Goal: Information Seeking & Learning: Learn about a topic

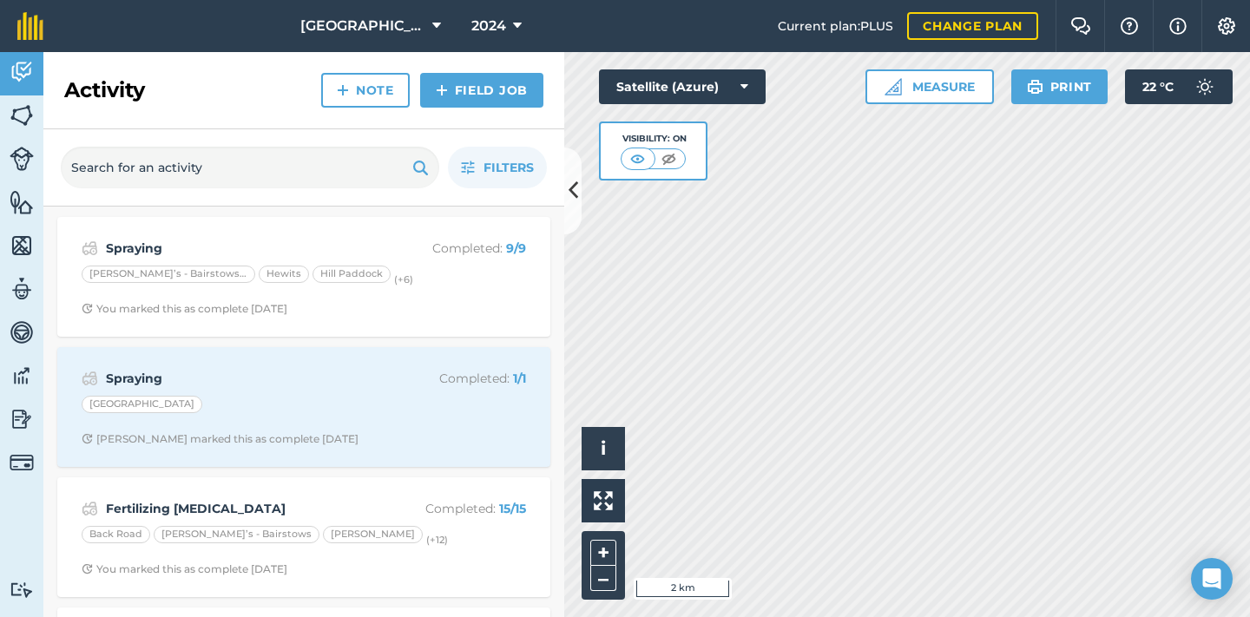
click at [513, 30] on icon at bounding box center [517, 26] width 9 height 21
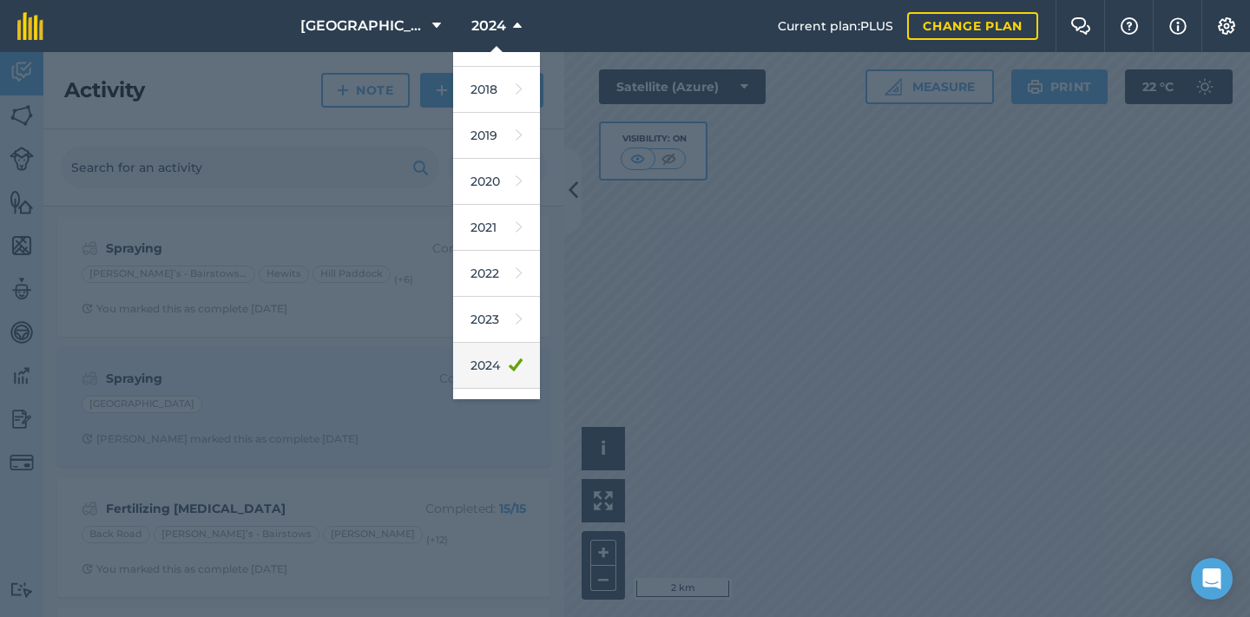
scroll to position [67, 0]
click at [496, 373] on link "2025" at bounding box center [496, 376] width 87 height 46
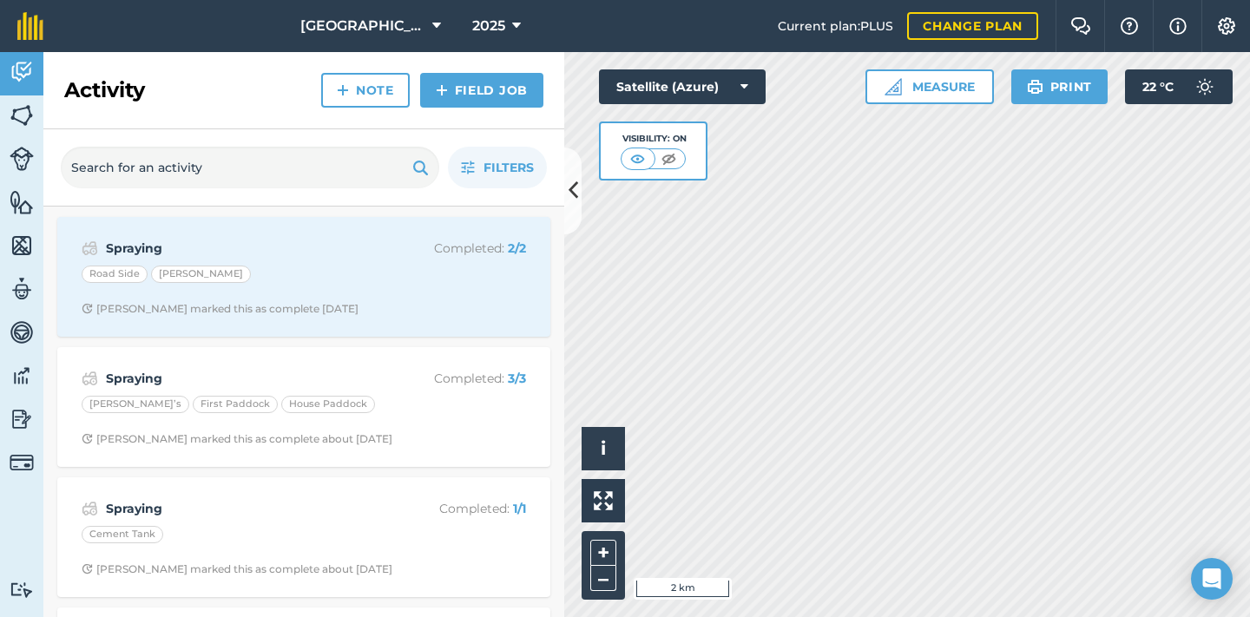
click at [26, 429] on img at bounding box center [22, 419] width 24 height 26
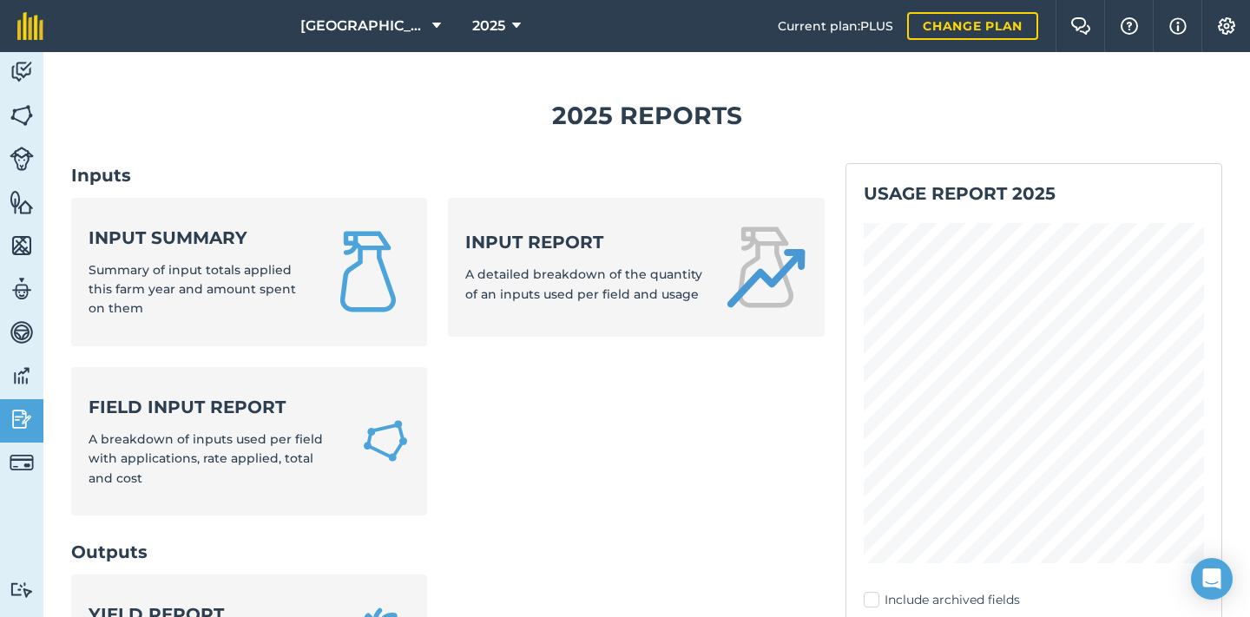
click at [196, 251] on div "Input summary Summary of input totals applied this farm year and amount spent o…" at bounding box center [197, 272] width 217 height 93
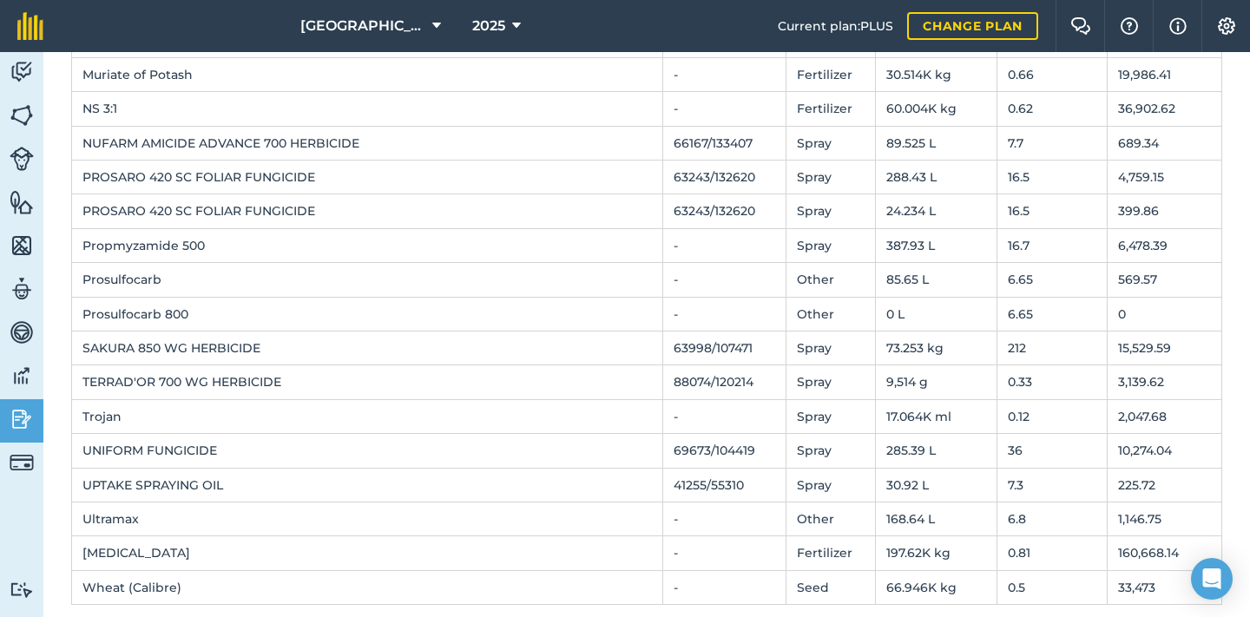
scroll to position [1368, 0]
click at [903, 548] on td "197.62K kg" at bounding box center [936, 555] width 122 height 34
click at [903, 538] on td "197.62K kg" at bounding box center [936, 555] width 122 height 34
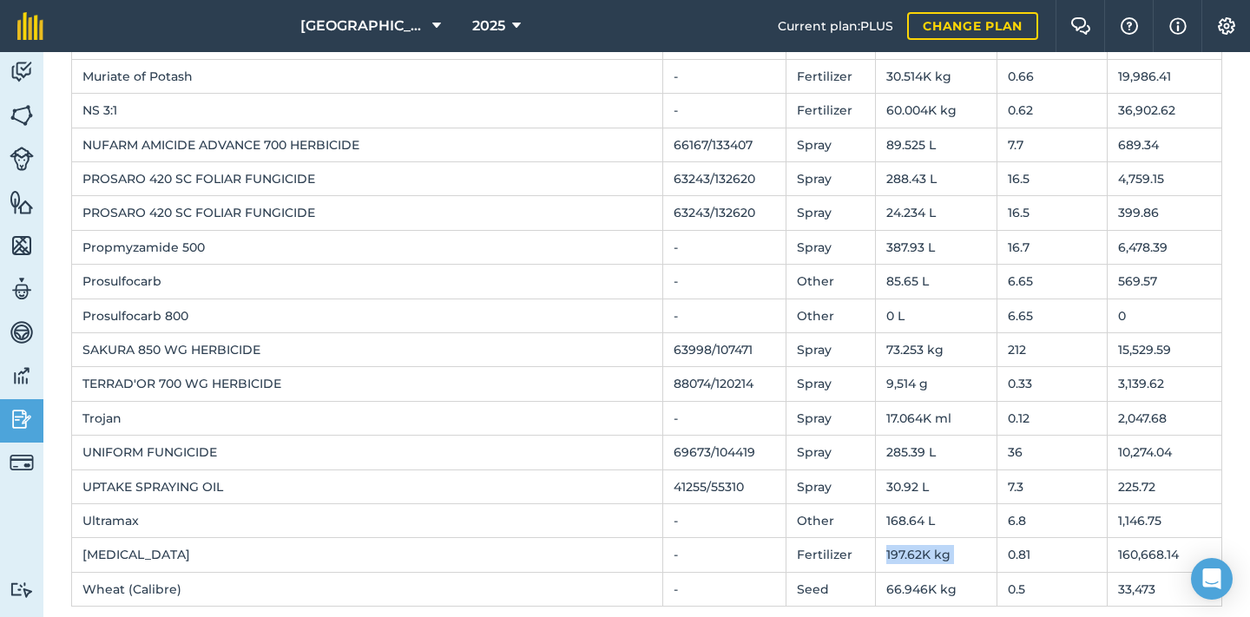
click at [903, 538] on td "197.62K kg" at bounding box center [936, 555] width 122 height 34
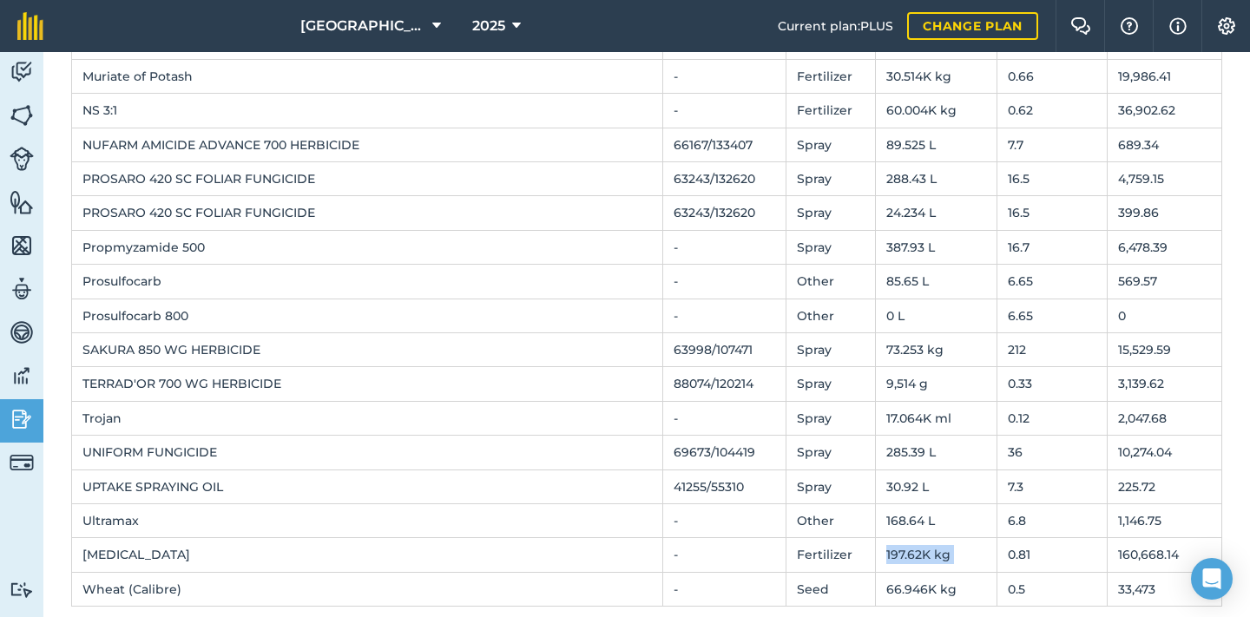
click at [903, 538] on td "197.62K kg" at bounding box center [936, 555] width 122 height 34
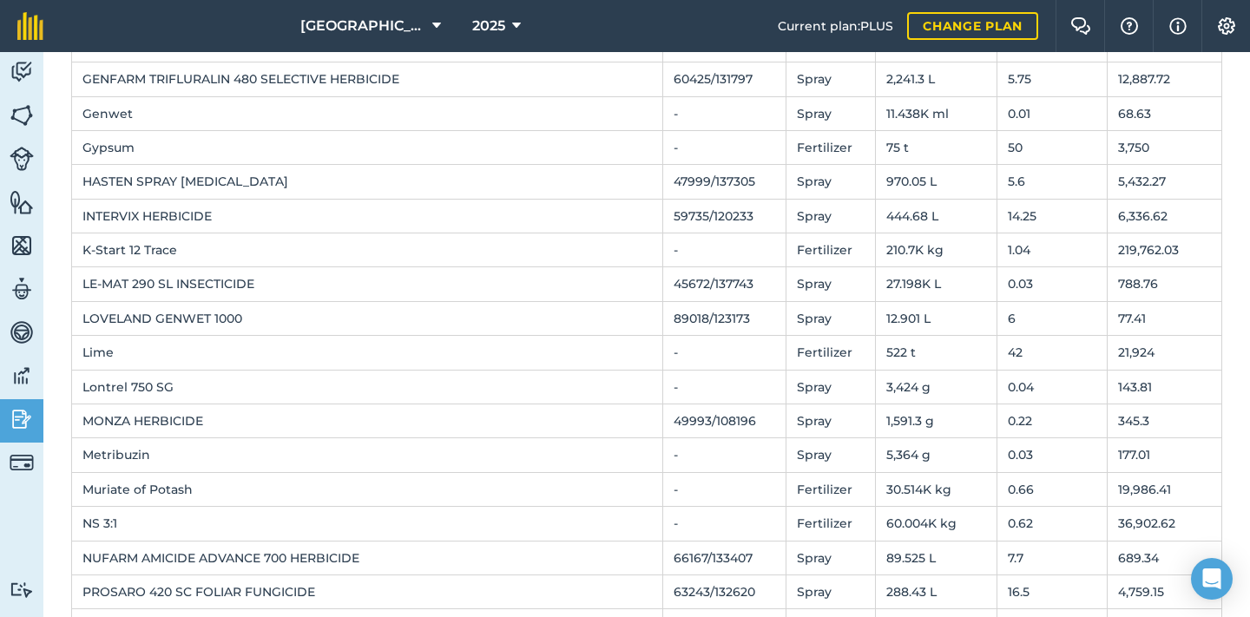
scroll to position [952, 0]
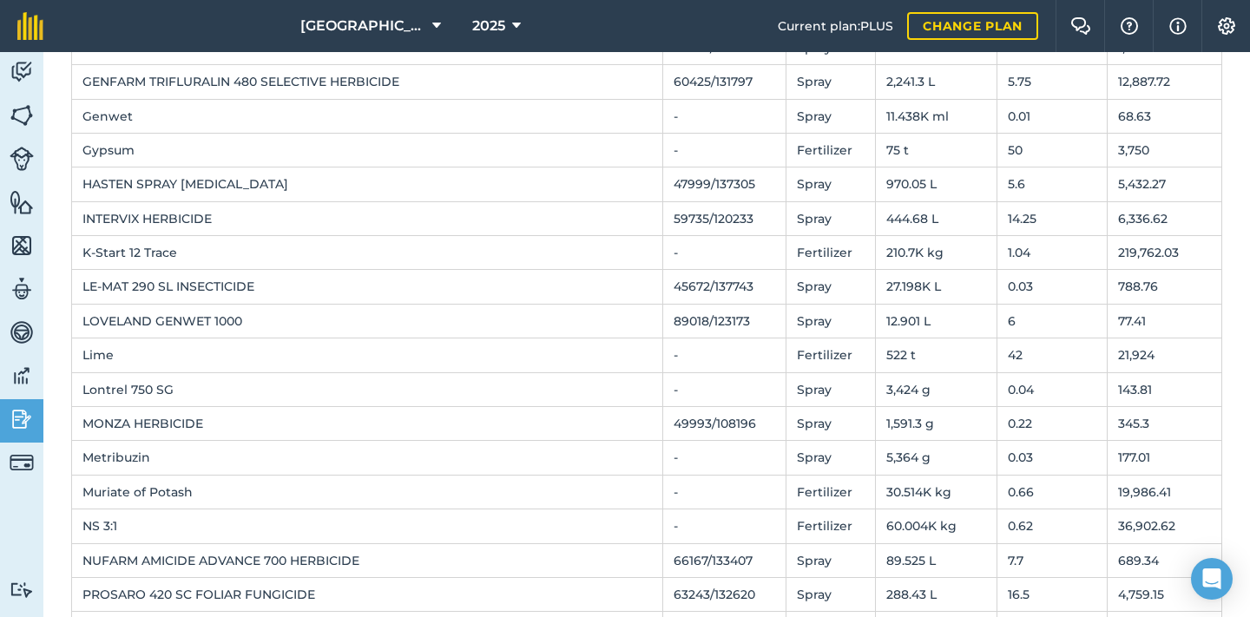
click at [892, 249] on td "210.7K kg" at bounding box center [936, 253] width 122 height 34
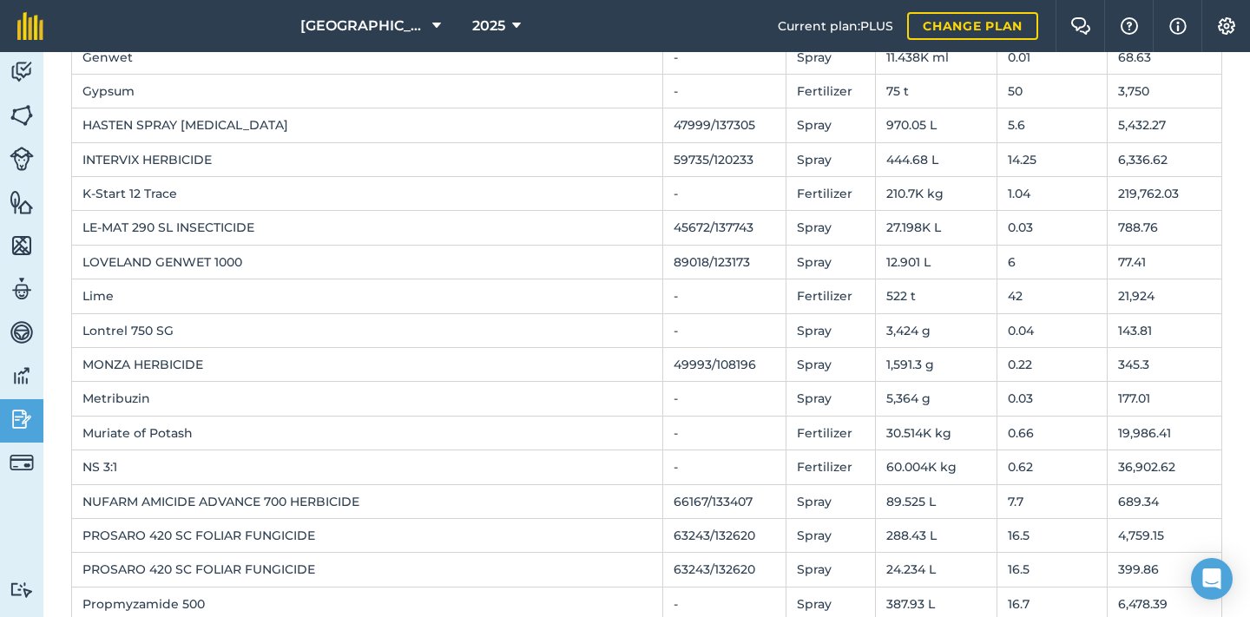
scroll to position [1009, 0]
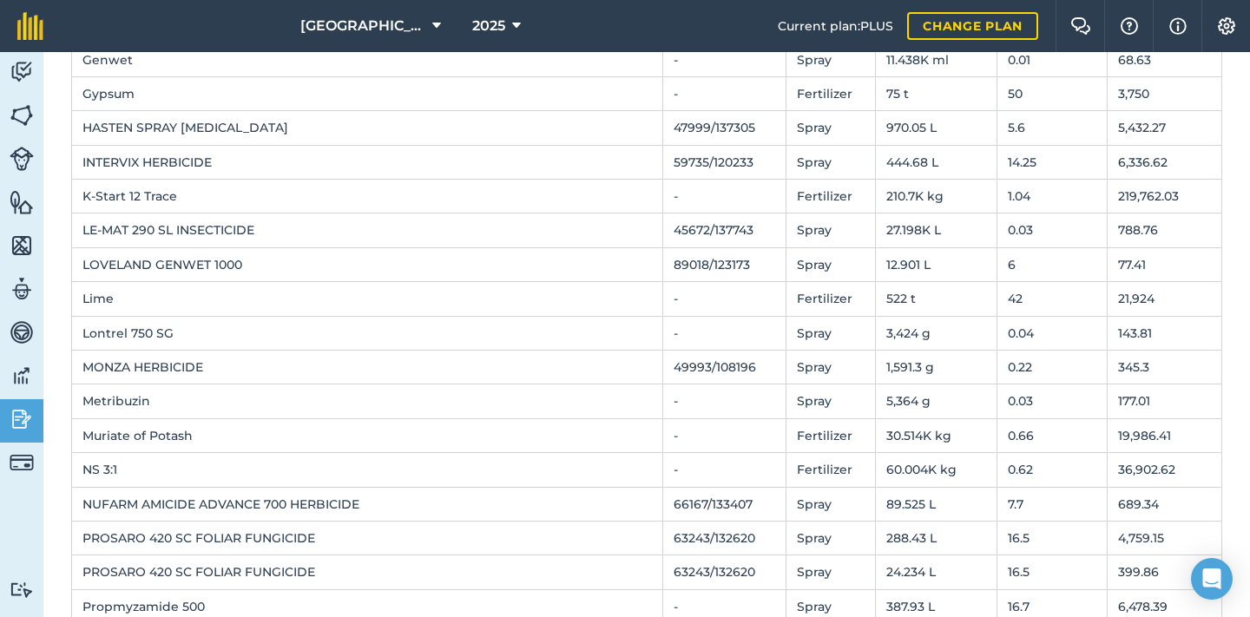
click at [900, 192] on td "210.7K kg" at bounding box center [936, 197] width 122 height 34
click at [925, 190] on td "210.7K kg" at bounding box center [936, 197] width 122 height 34
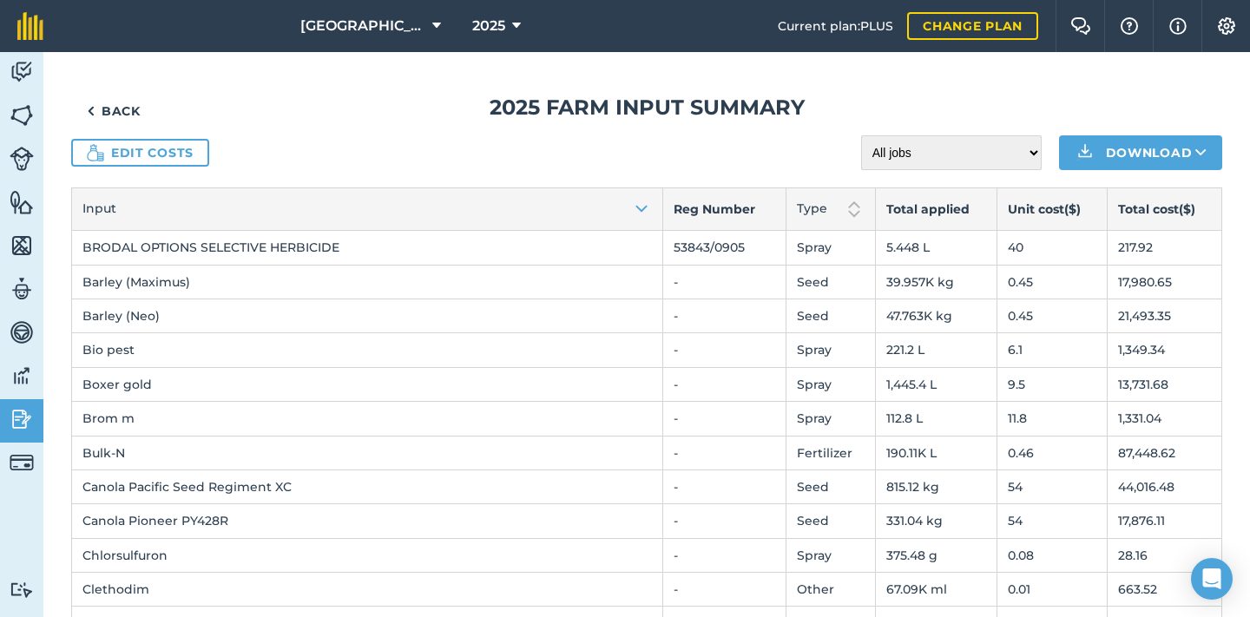
scroll to position [0, 0]
click at [125, 152] on link "Edit costs" at bounding box center [140, 153] width 138 height 28
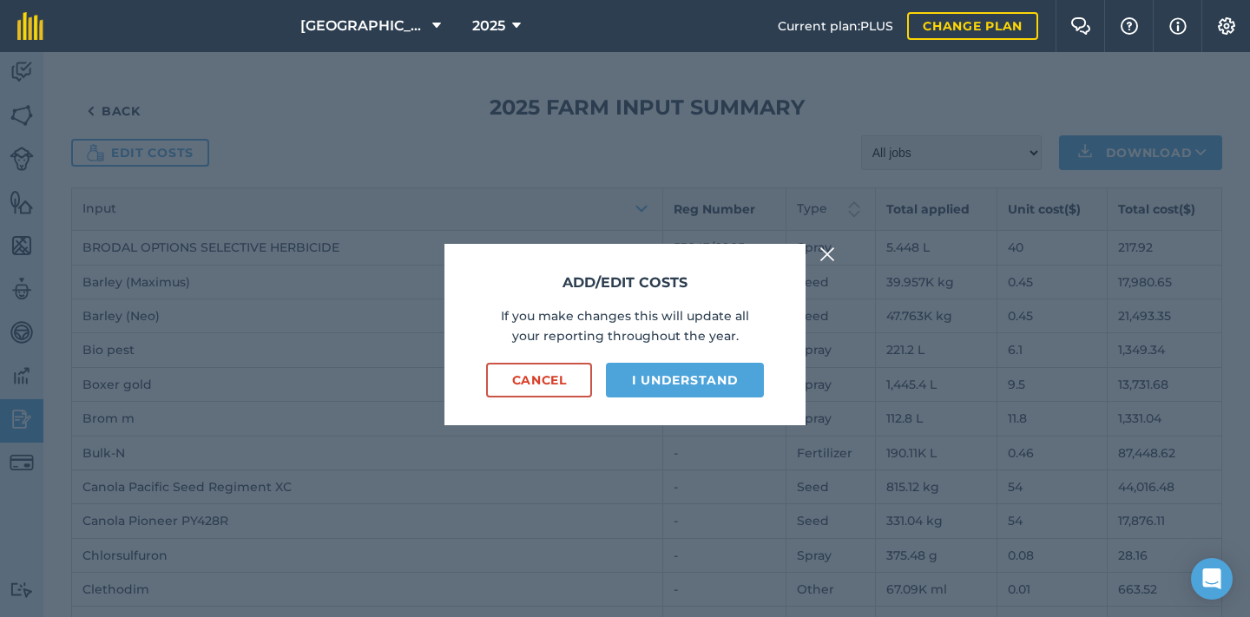
click at [652, 377] on button "I understand" at bounding box center [685, 380] width 158 height 35
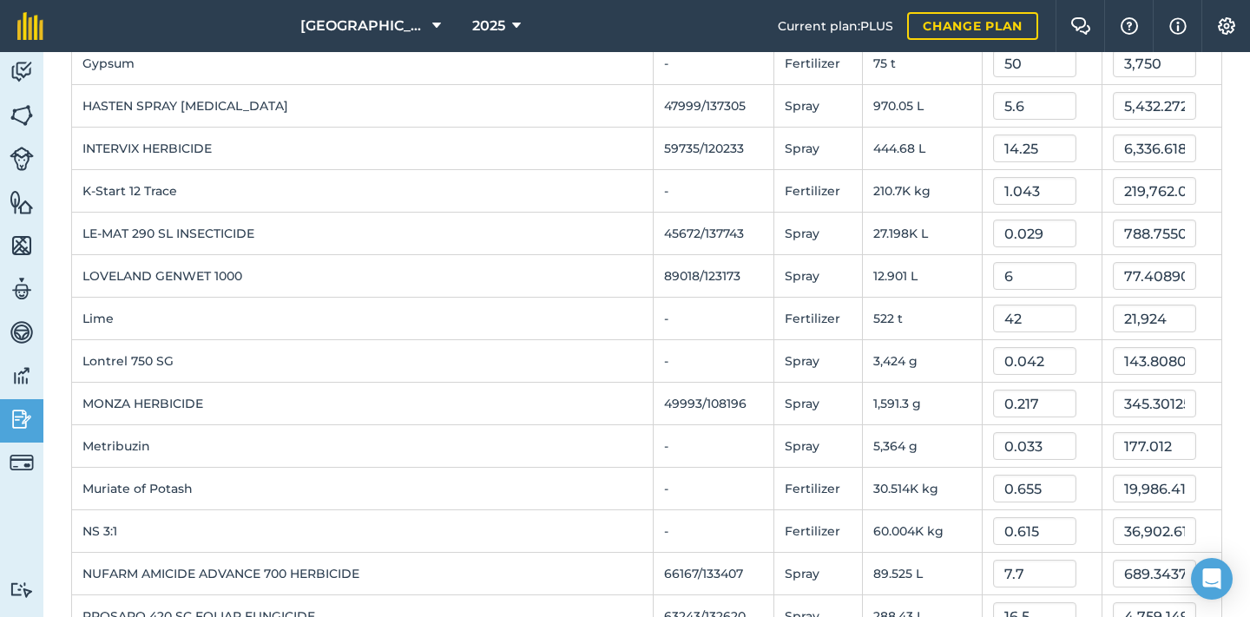
scroll to position [1224, 0]
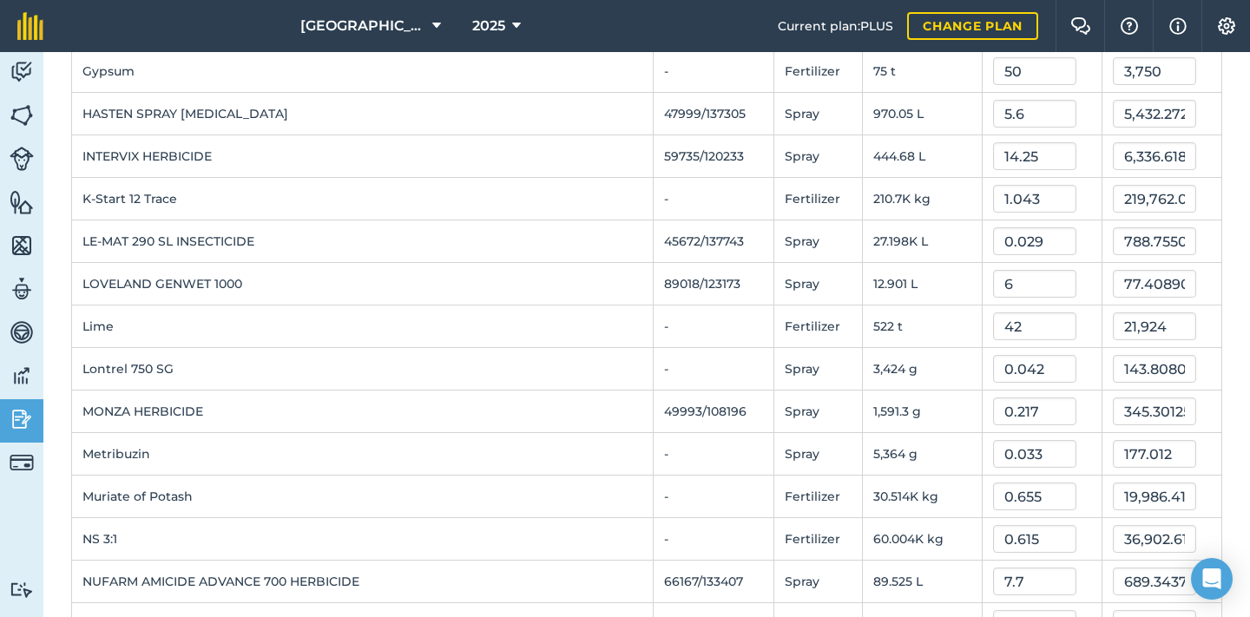
click at [876, 195] on td "210.7K kg" at bounding box center [922, 199] width 120 height 43
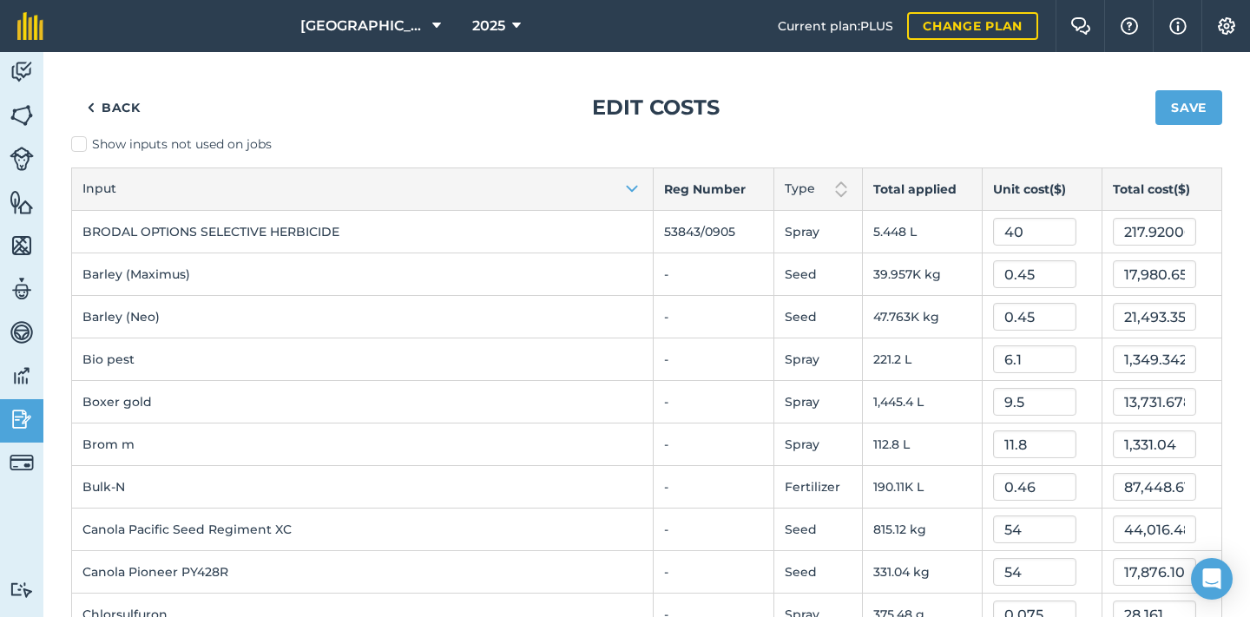
scroll to position [0, 0]
click at [115, 109] on link "Back" at bounding box center [113, 107] width 85 height 35
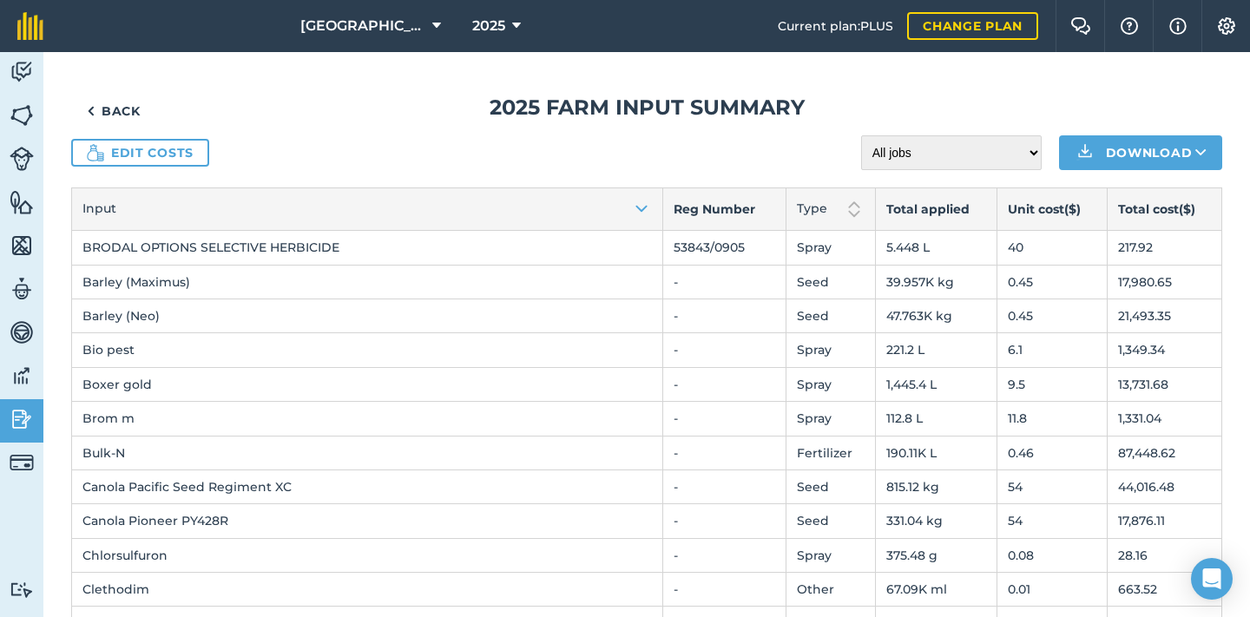
click at [115, 109] on link "Back" at bounding box center [113, 111] width 85 height 35
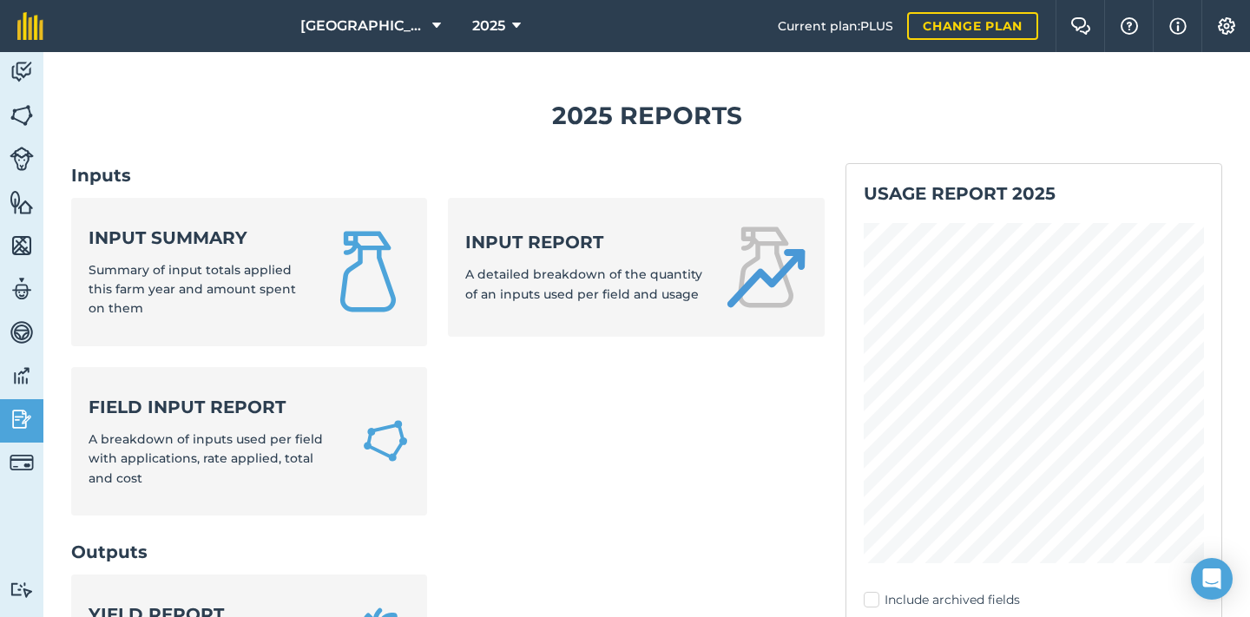
click at [589, 239] on strong "Input report" at bounding box center [584, 242] width 238 height 24
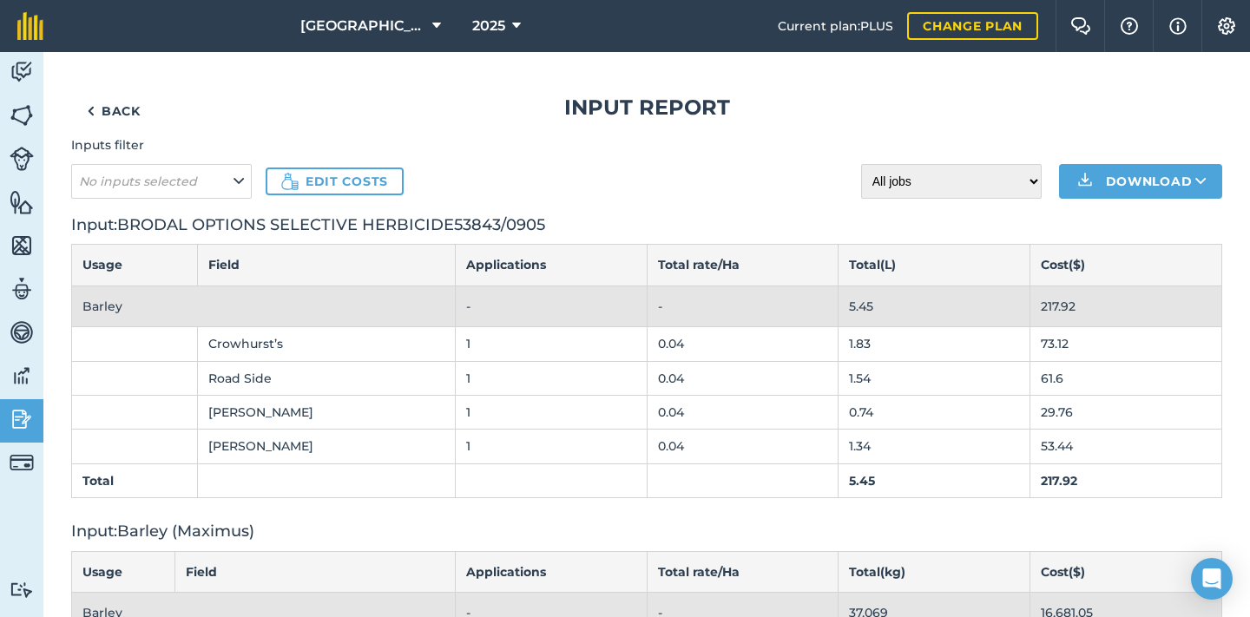
click at [238, 179] on icon at bounding box center [239, 181] width 10 height 19
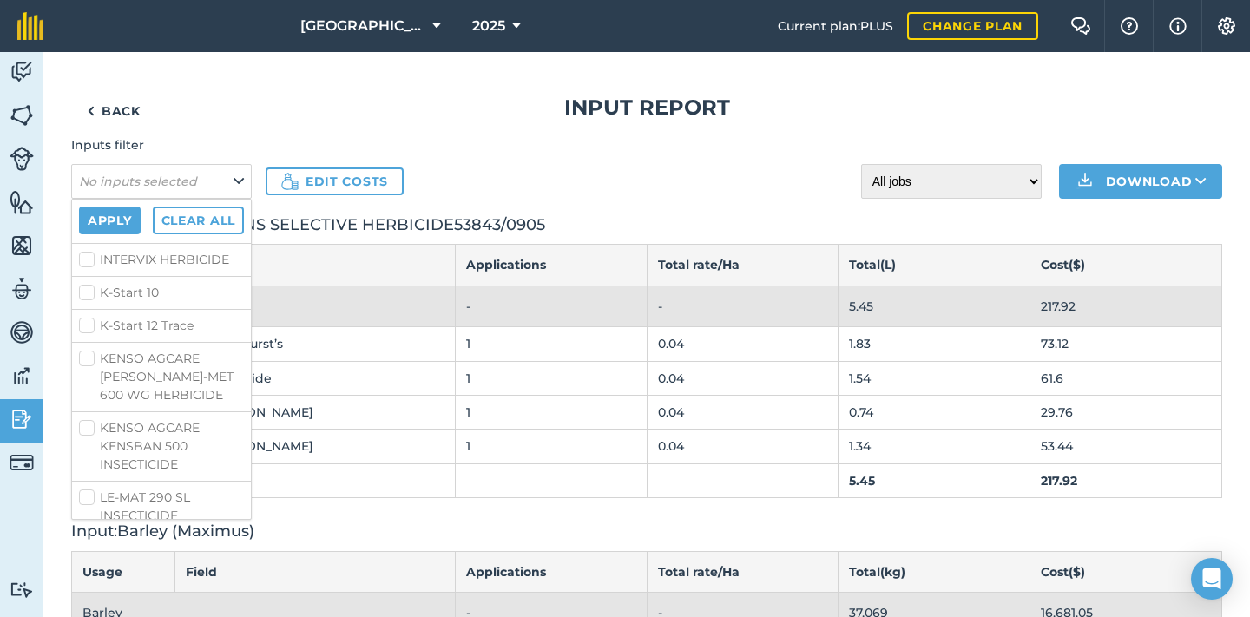
scroll to position [2943, 0]
click at [90, 331] on label "K-Start 12 Trace" at bounding box center [161, 327] width 165 height 18
click at [90, 329] on input "K-Start 12 Trace" at bounding box center [84, 323] width 11 height 11
checkbox input "true"
click at [131, 220] on button "Apply" at bounding box center [110, 221] width 62 height 28
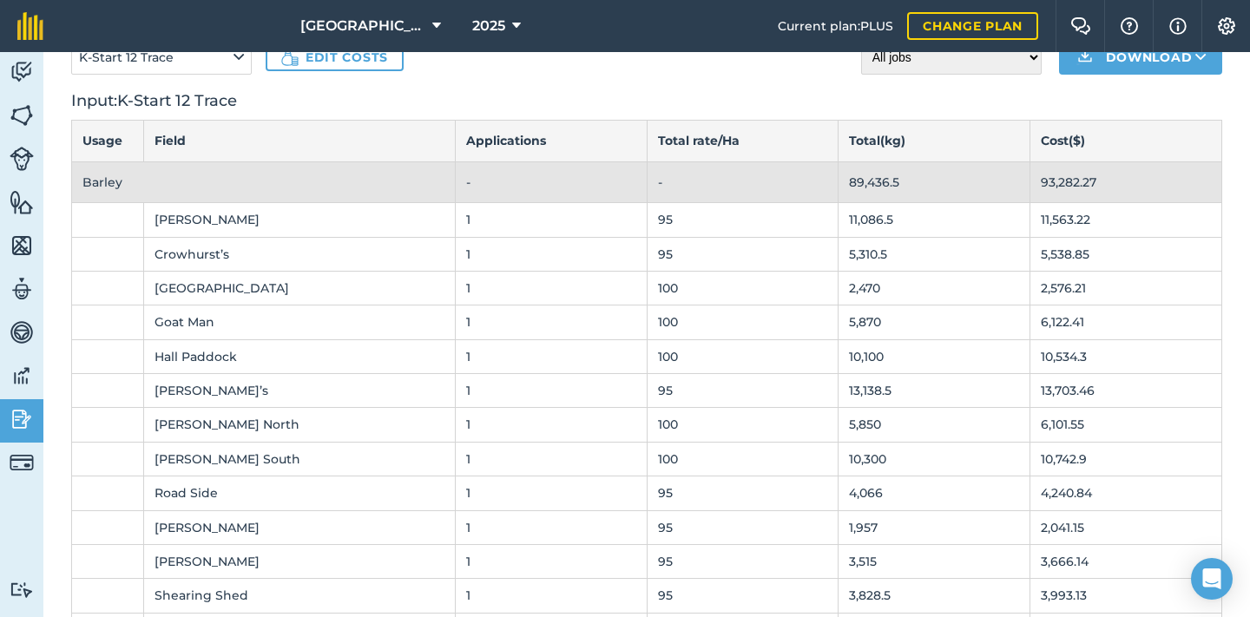
scroll to position [121, 0]
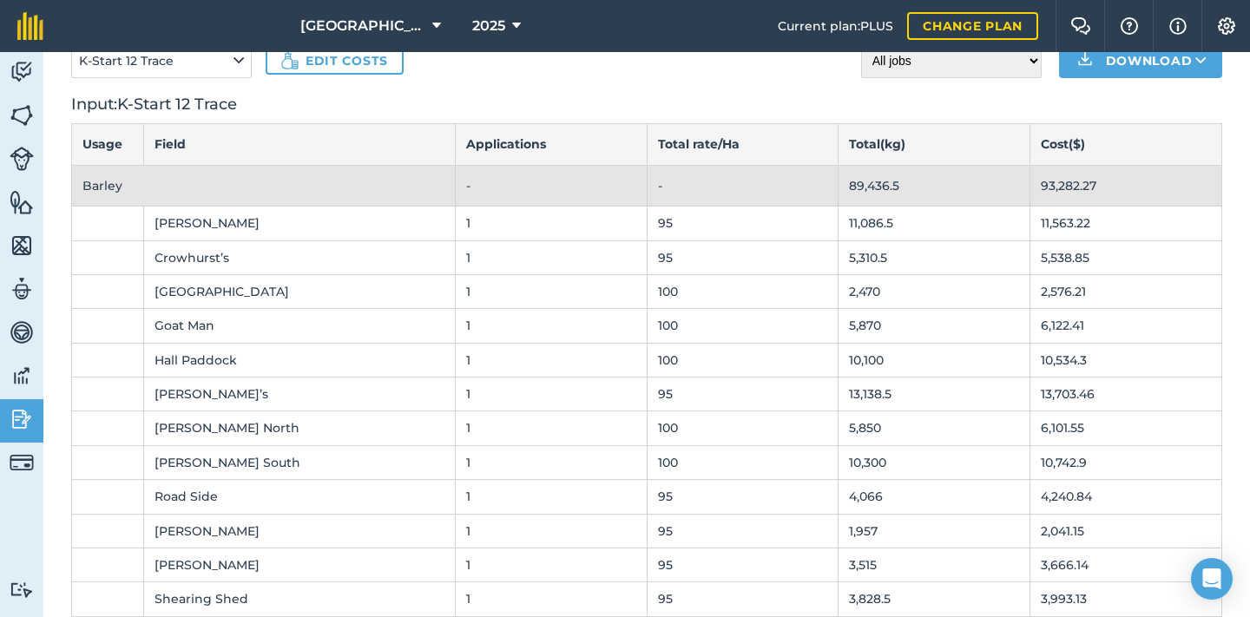
click at [368, 63] on link "Edit costs" at bounding box center [335, 61] width 138 height 28
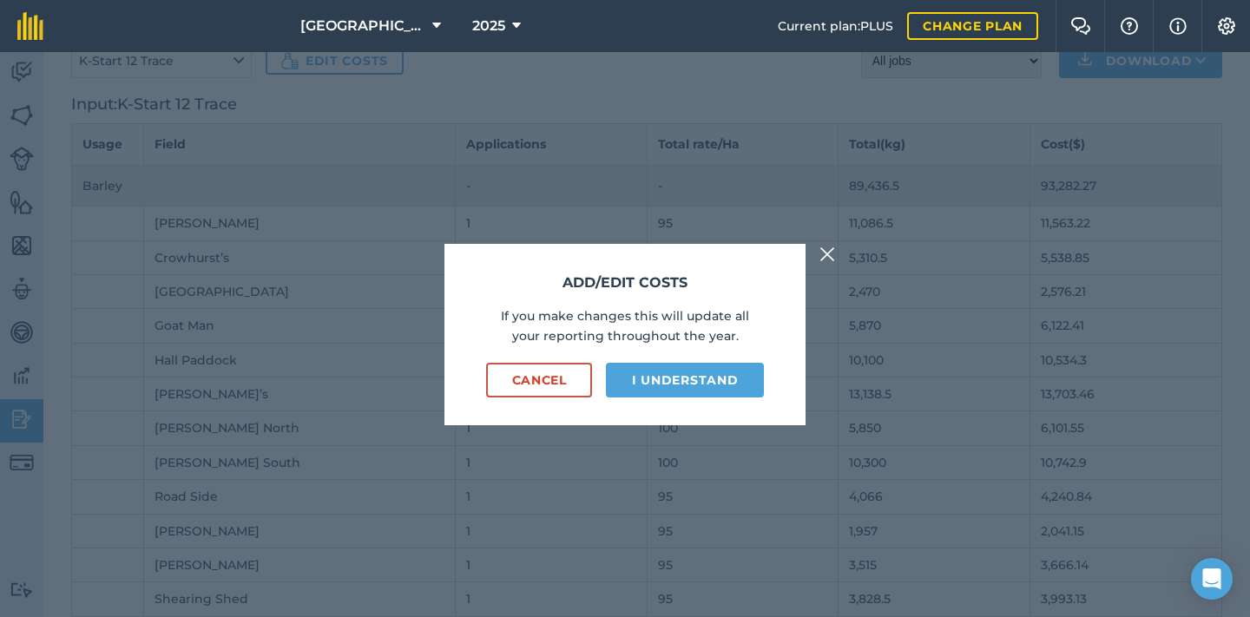
click at [721, 389] on button "I understand" at bounding box center [685, 380] width 158 height 35
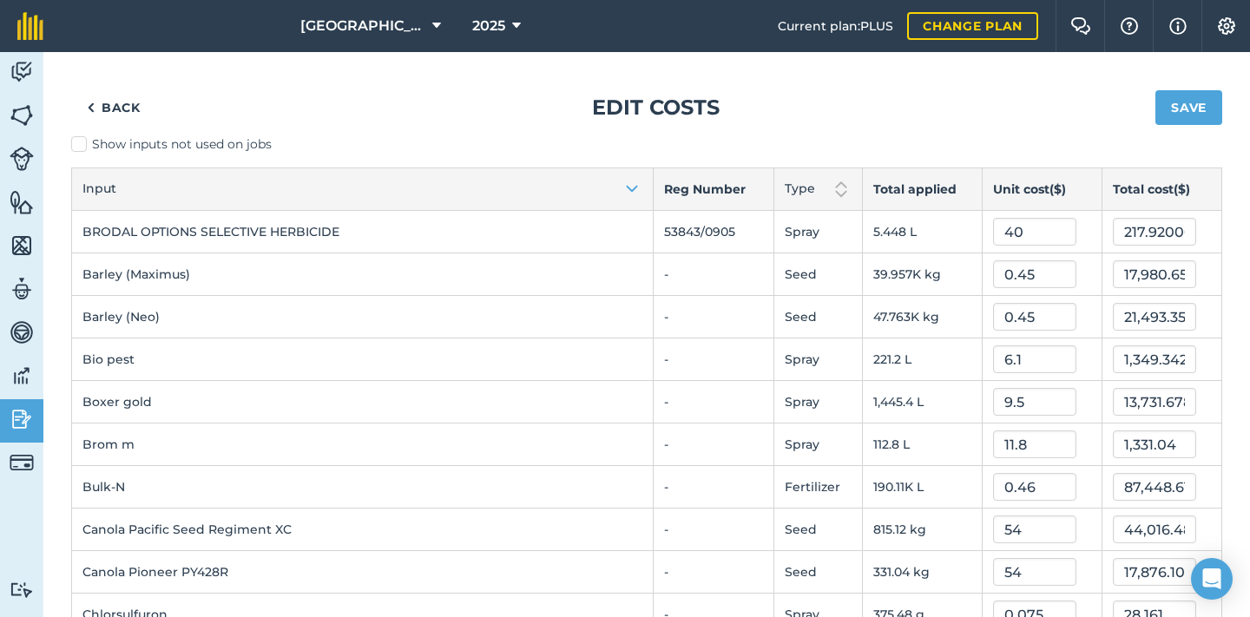
click at [131, 111] on link "Back" at bounding box center [113, 107] width 85 height 35
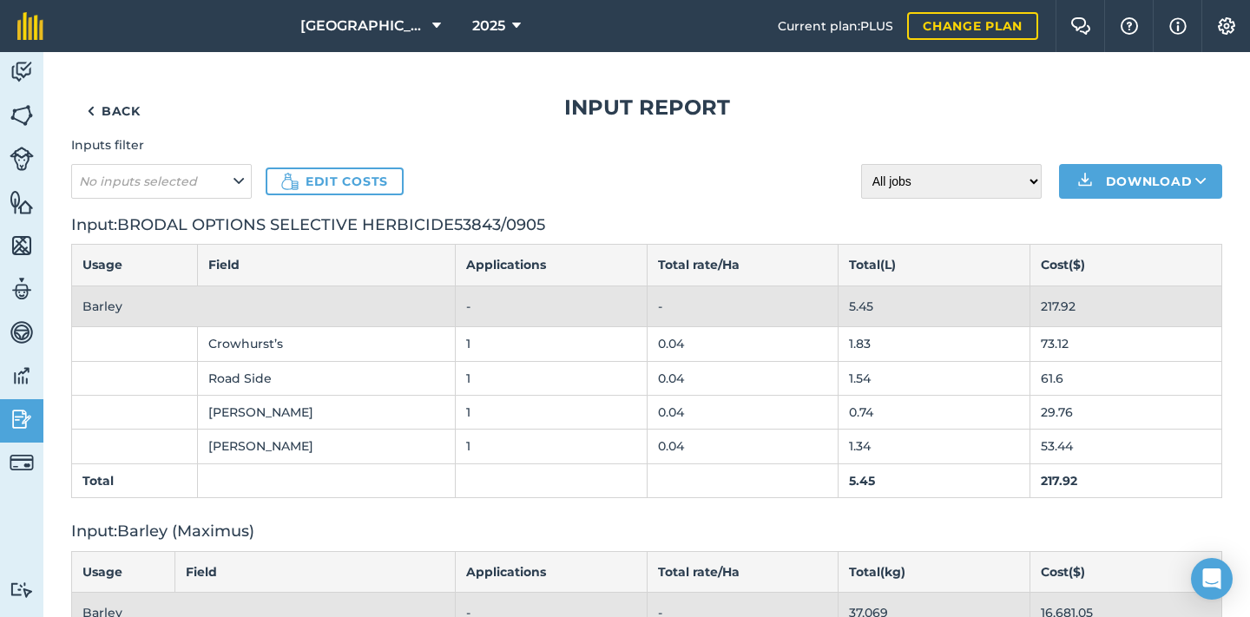
click at [131, 111] on link "Back" at bounding box center [113, 111] width 85 height 35
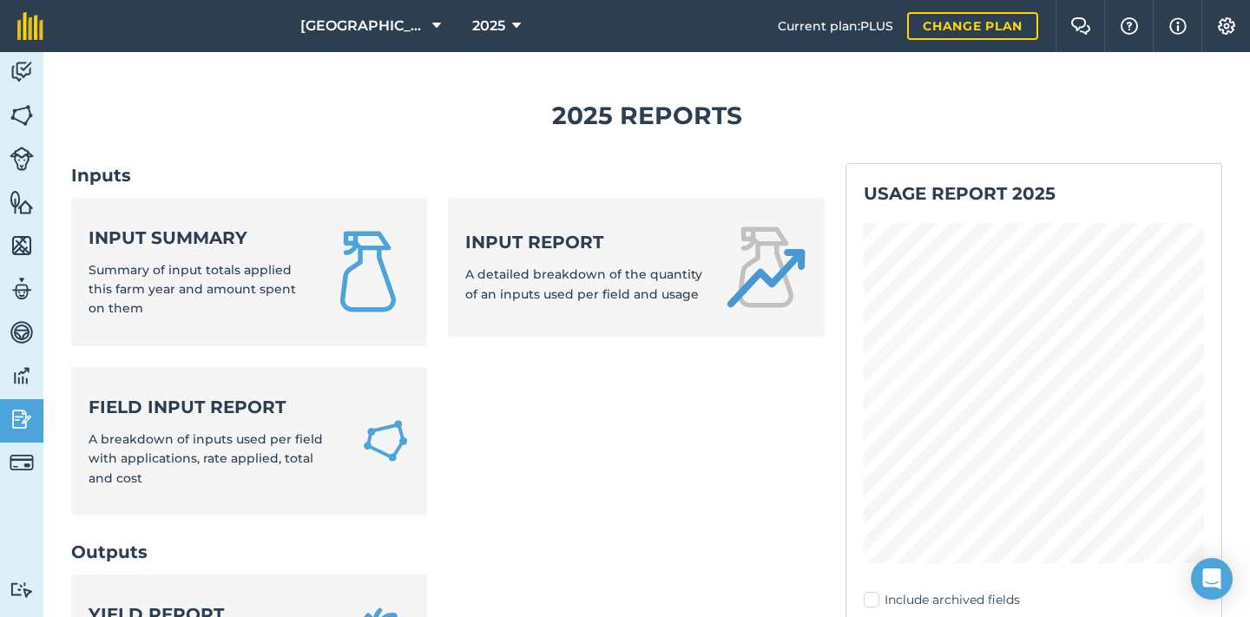
click at [29, 110] on img at bounding box center [22, 115] width 24 height 26
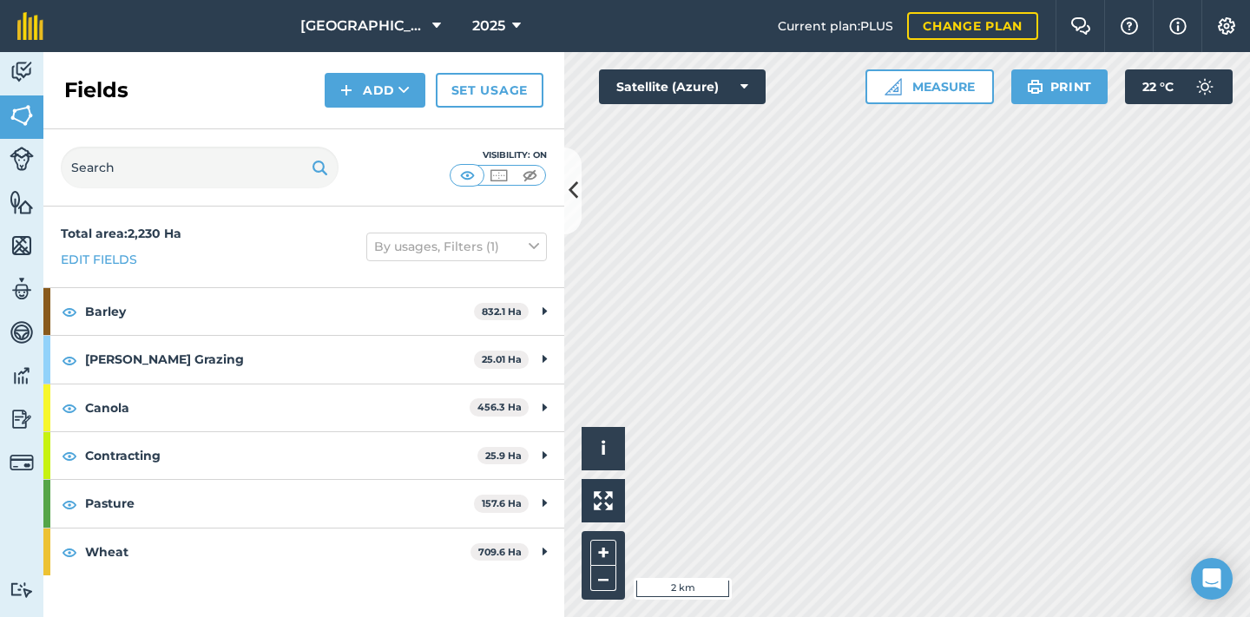
click at [18, 70] on img at bounding box center [22, 72] width 24 height 26
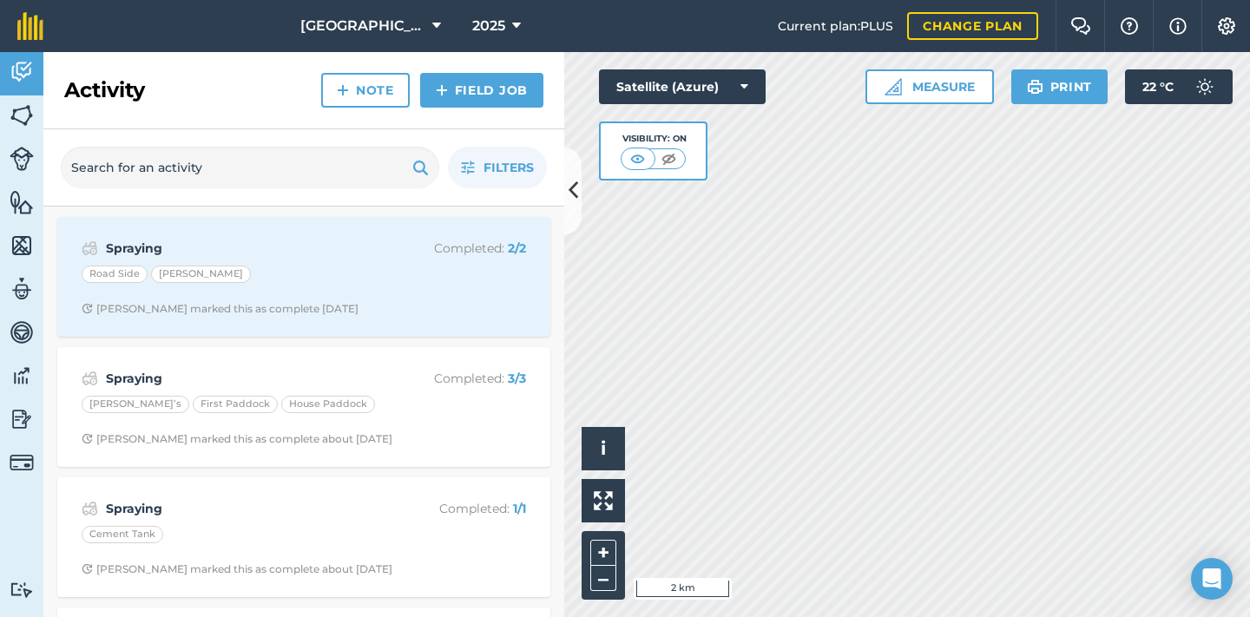
click at [260, 97] on div "Activity Note Field Job" at bounding box center [303, 90] width 521 height 77
click at [514, 28] on icon at bounding box center [516, 26] width 9 height 21
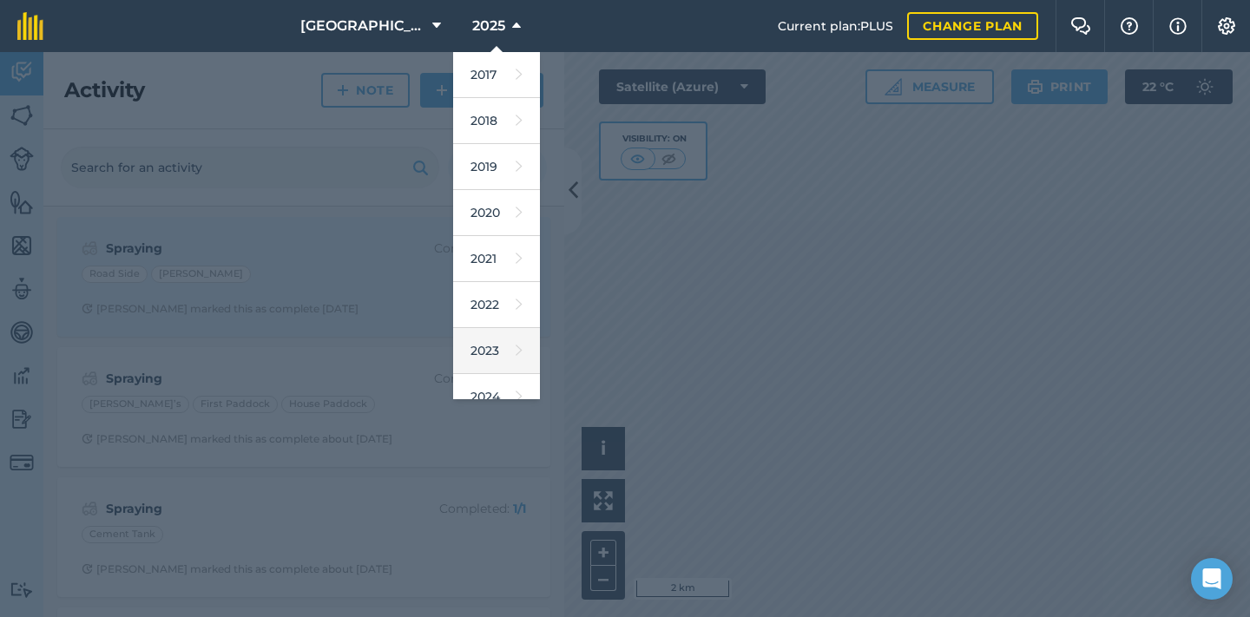
scroll to position [56, 0]
click at [493, 347] on link "2024" at bounding box center [496, 342] width 87 height 46
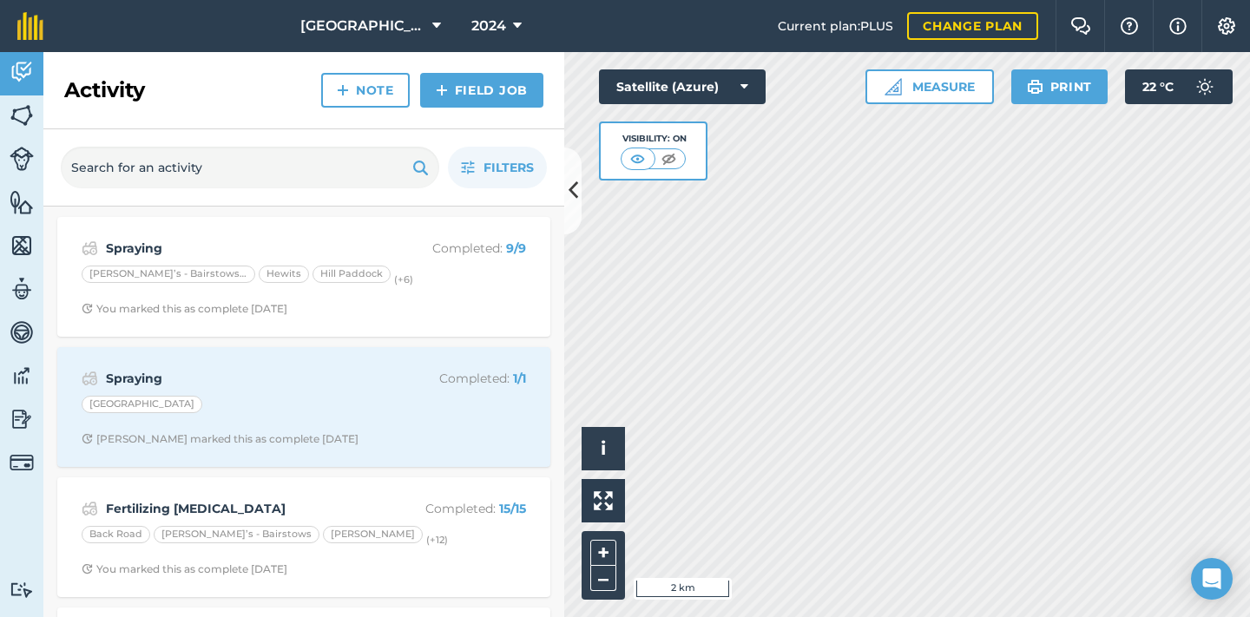
click at [516, 24] on icon at bounding box center [517, 26] width 9 height 21
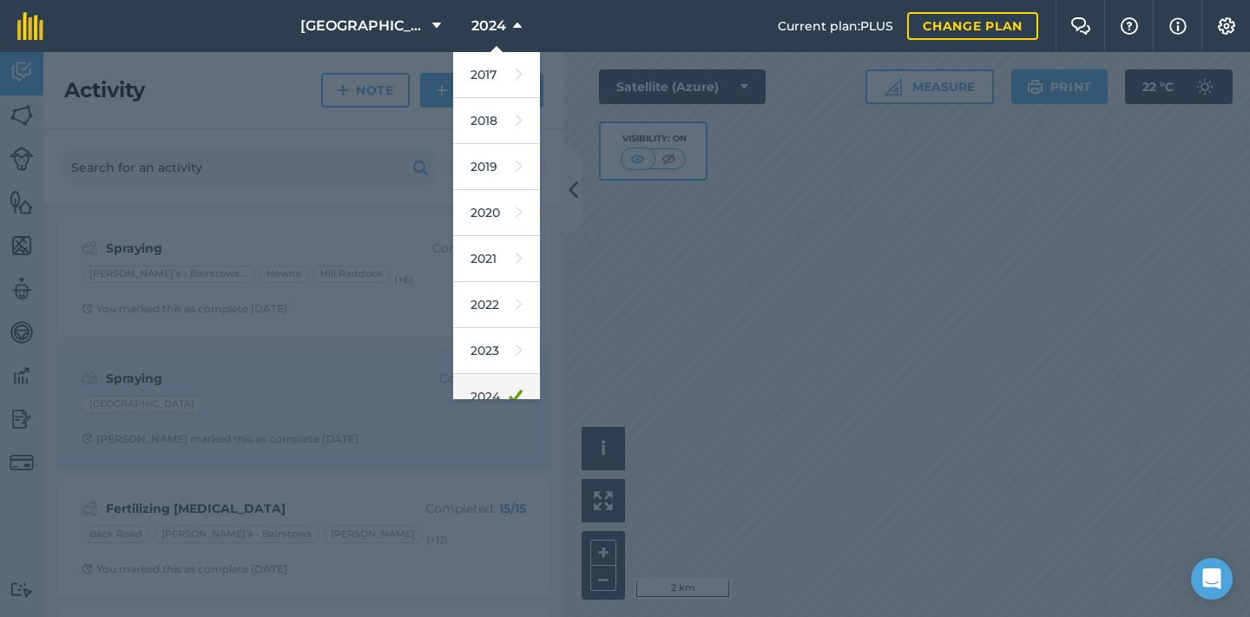
scroll to position [57, 0]
click at [490, 385] on link "2025" at bounding box center [496, 386] width 87 height 46
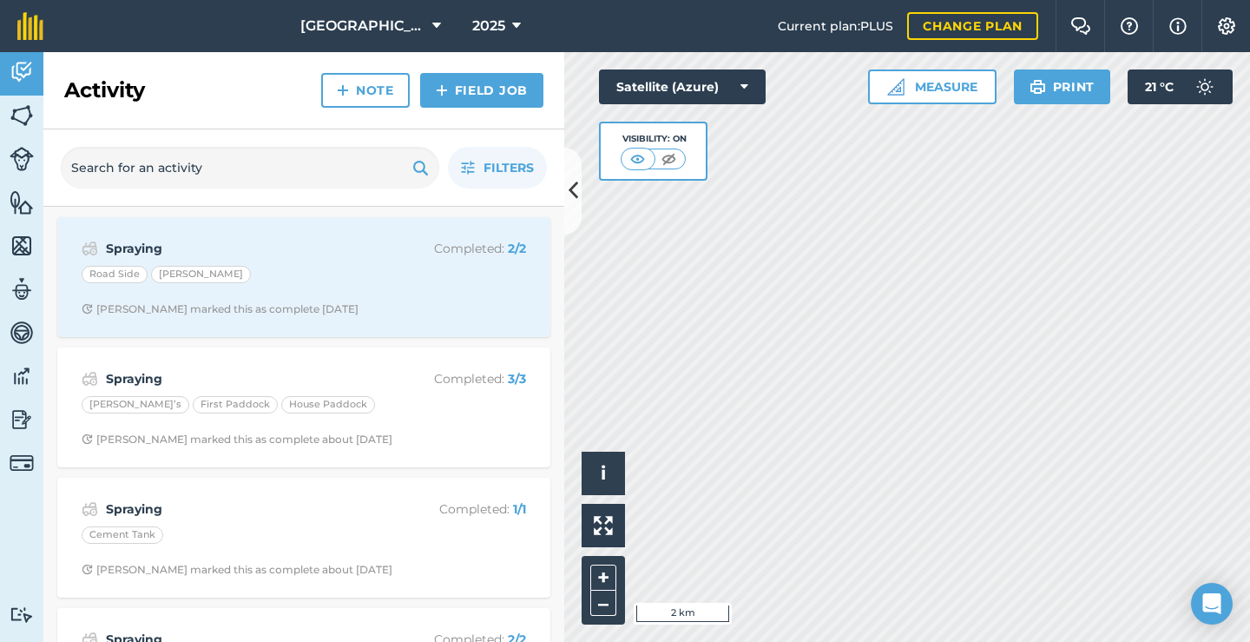
click at [12, 112] on img at bounding box center [22, 115] width 24 height 26
